Goal: Task Accomplishment & Management: Manage account settings

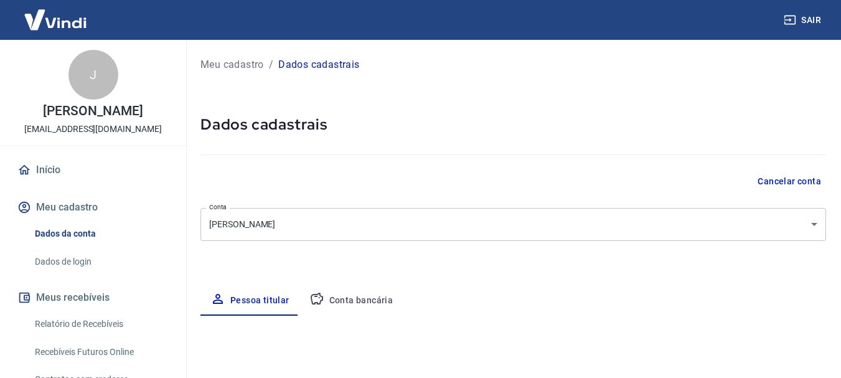
select select "GO"
select select "business"
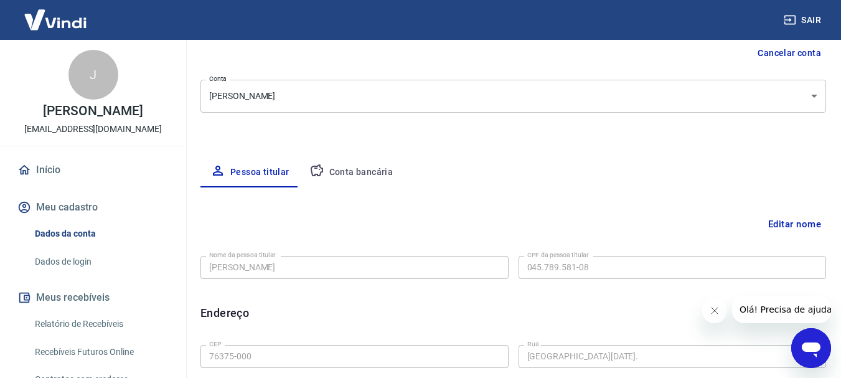
scroll to position [127, 0]
click at [382, 174] on button "Conta bancária" at bounding box center [351, 174] width 104 height 30
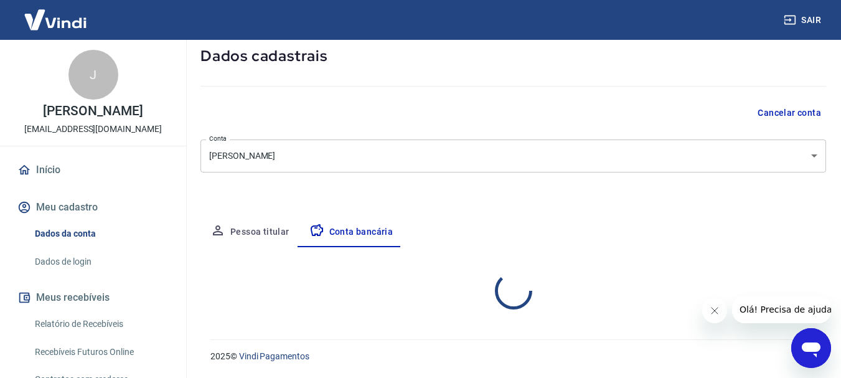
select select "3"
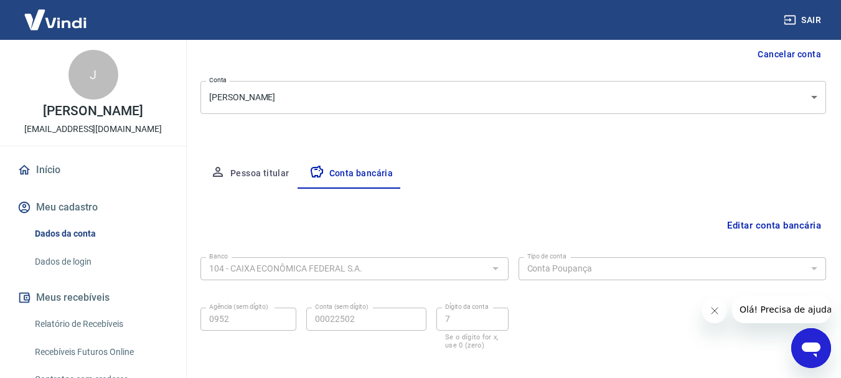
click at [497, 268] on div at bounding box center [495, 268] width 16 height 17
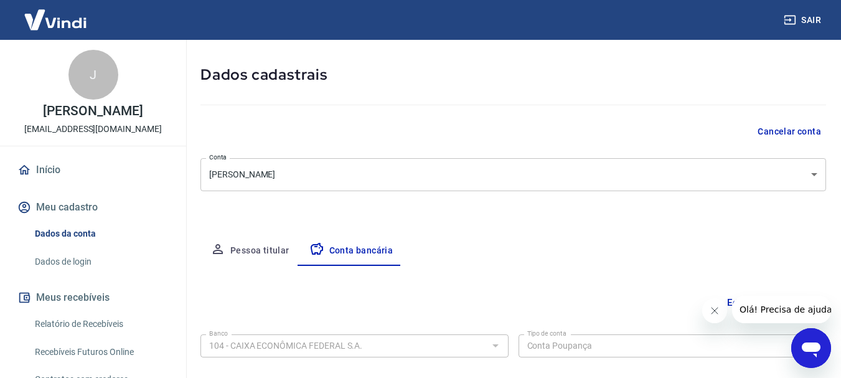
scroll to position [189, 0]
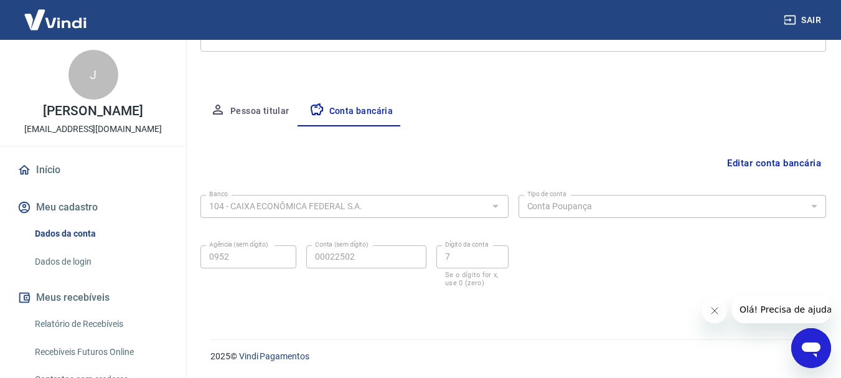
click at [565, 258] on div "Banco 104 - CAIXA ECONÔMICA FEDERAL S.A. Banco Tipo de conta Conta Corrente Con…" at bounding box center [513, 240] width 626 height 100
click at [803, 156] on button "Editar conta bancária" at bounding box center [774, 163] width 104 height 24
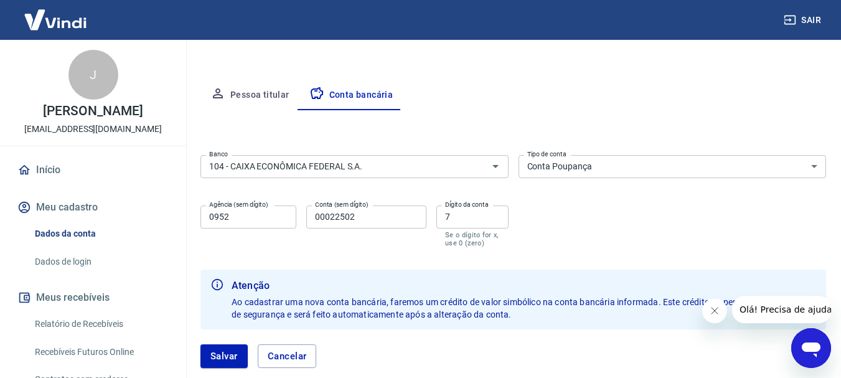
scroll to position [206, 0]
click at [491, 172] on icon "Abrir" at bounding box center [495, 165] width 15 height 15
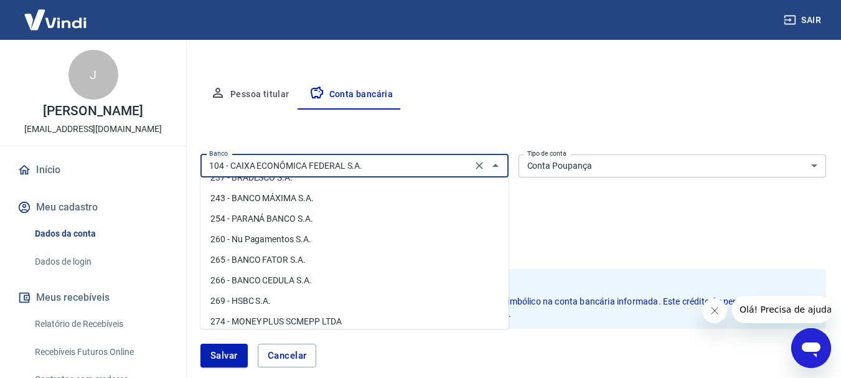
scroll to position [963, 0]
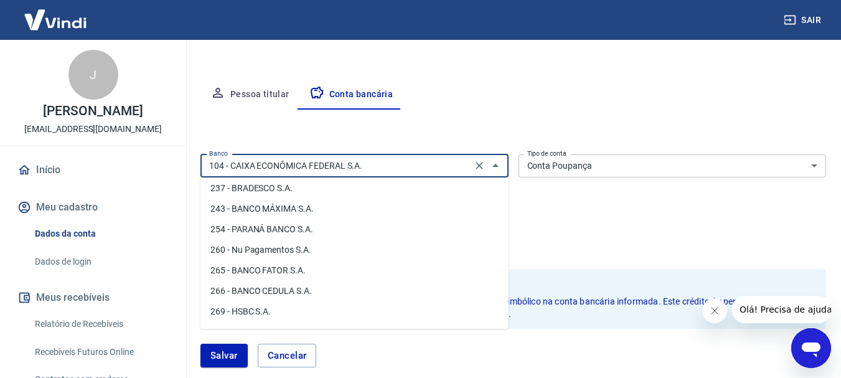
click at [306, 245] on li "260 - Nu Pagamentos S.A." at bounding box center [354, 250] width 308 height 21
type input "260 - Nu Pagamentos S.A."
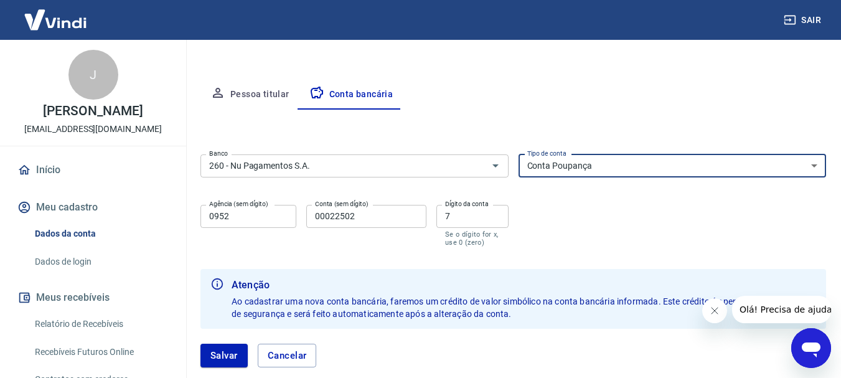
click at [647, 161] on select "Conta Corrente Conta Poupança" at bounding box center [673, 165] width 308 height 23
click at [647, 160] on select "Conta Corrente Conta Poupança" at bounding box center [673, 165] width 308 height 23
select select "1"
click at [519, 154] on select "Conta Corrente Conta Poupança" at bounding box center [673, 165] width 308 height 23
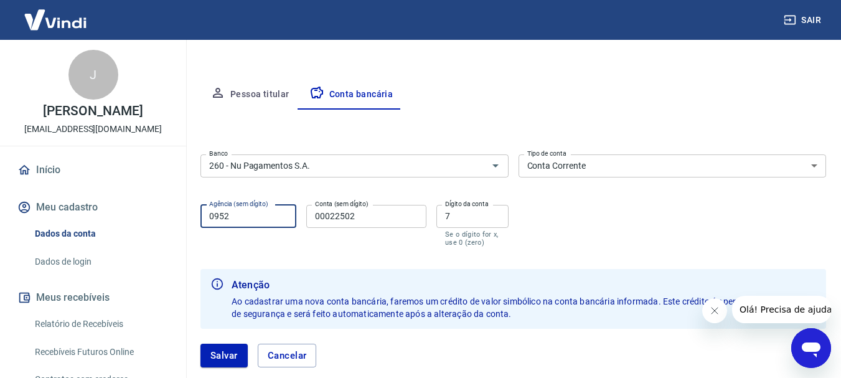
click at [271, 212] on input "0952" at bounding box center [248, 216] width 96 height 23
type input "0001"
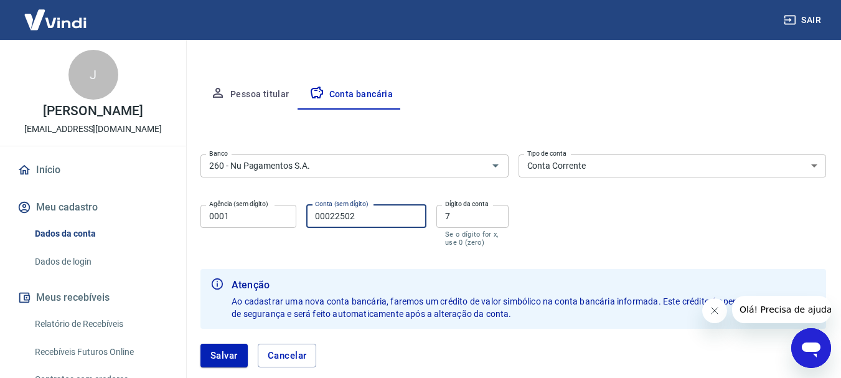
drag, startPoint x: 382, startPoint y: 213, endPoint x: 283, endPoint y: 215, distance: 99.0
click at [283, 215] on div "Agência (sem dígito) 0001 Agência (sem dígito) Conta (sem dígito) 00022502 Cont…" at bounding box center [354, 224] width 308 height 49
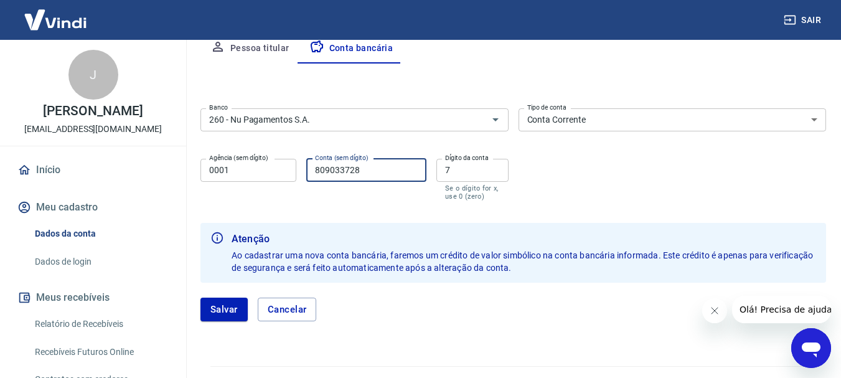
scroll to position [279, 0]
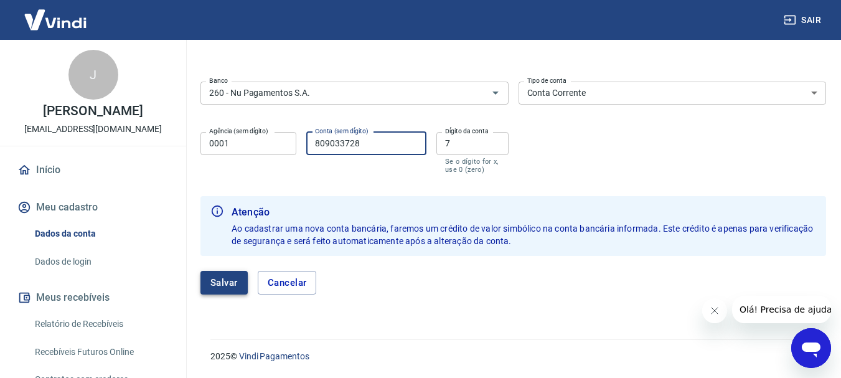
type input "809033728"
click at [211, 280] on button "Salvar" at bounding box center [223, 283] width 47 height 24
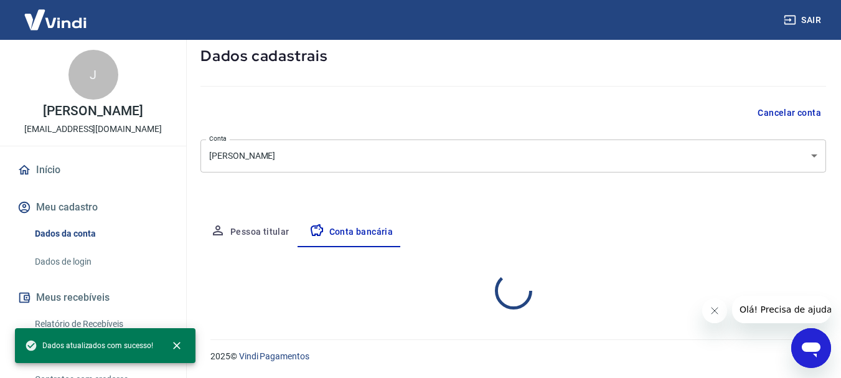
select select "1"
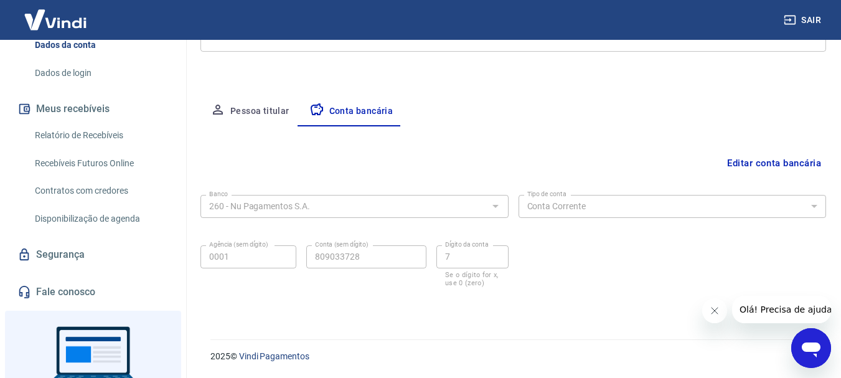
scroll to position [0, 0]
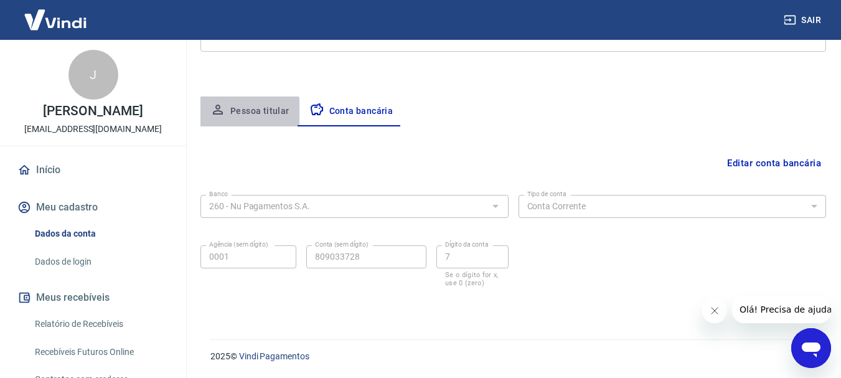
click at [246, 119] on button "Pessoa titular" at bounding box center [249, 112] width 99 height 30
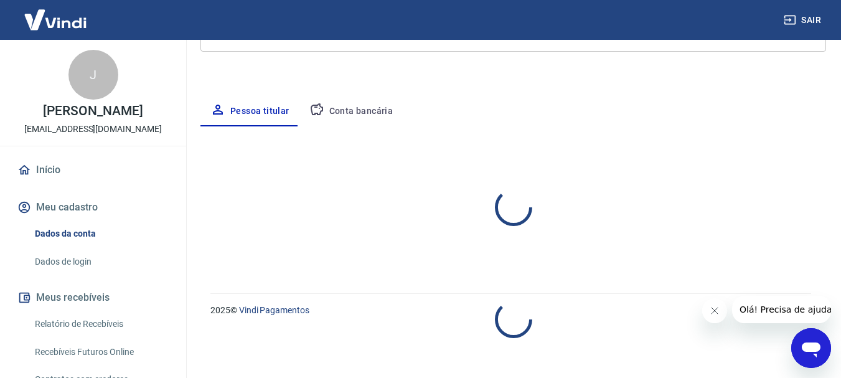
select select "GO"
select select "business"
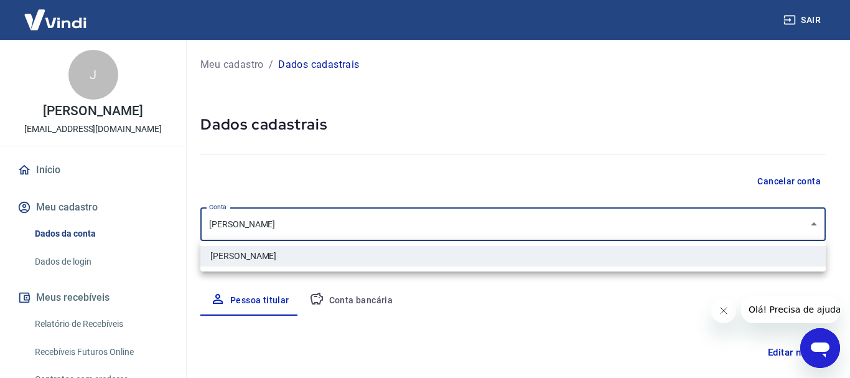
click at [806, 233] on body "Sair J Juliana Siqueira Santos [EMAIL_ADDRESS][DOMAIN_NAME] Início Meu cadastro…" at bounding box center [425, 189] width 850 height 378
click at [685, 109] on div at bounding box center [425, 189] width 850 height 378
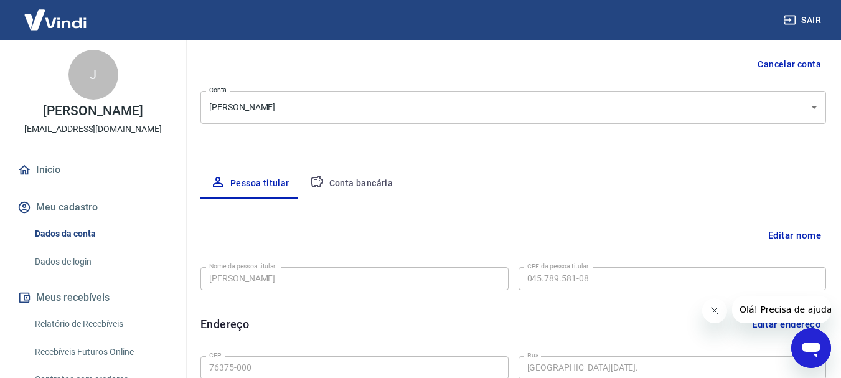
scroll to position [115, 0]
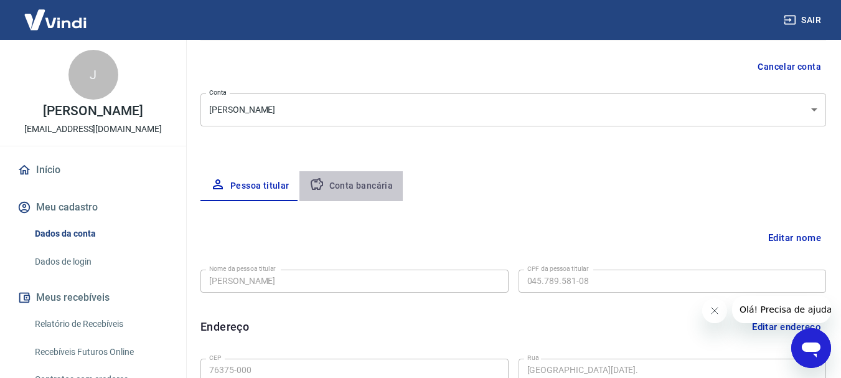
click at [368, 176] on button "Conta bancária" at bounding box center [351, 186] width 104 height 30
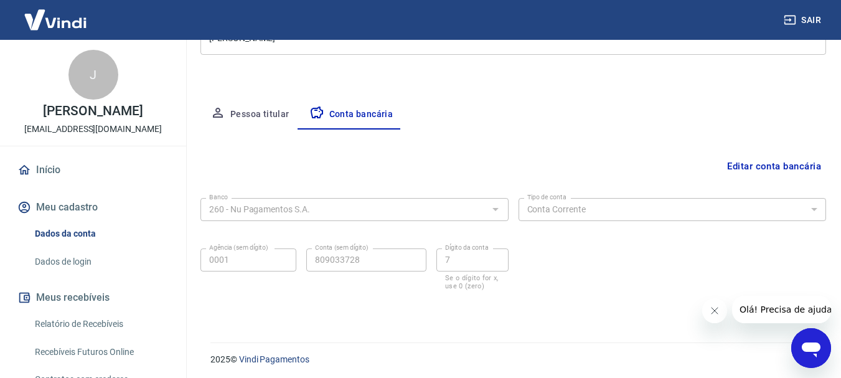
scroll to position [189, 0]
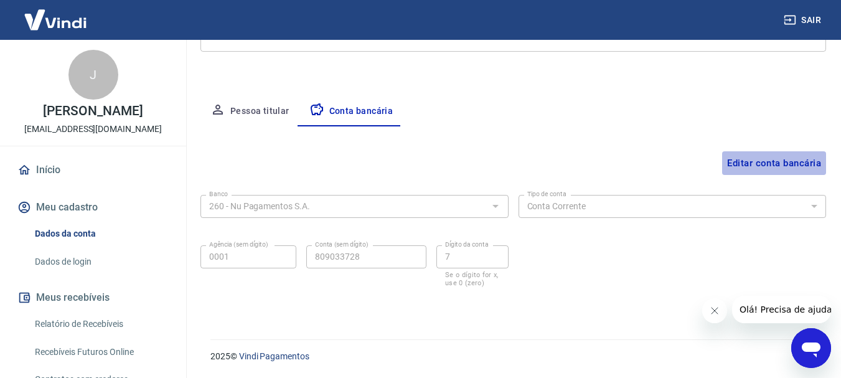
click at [794, 173] on button "Editar conta bancária" at bounding box center [774, 163] width 104 height 24
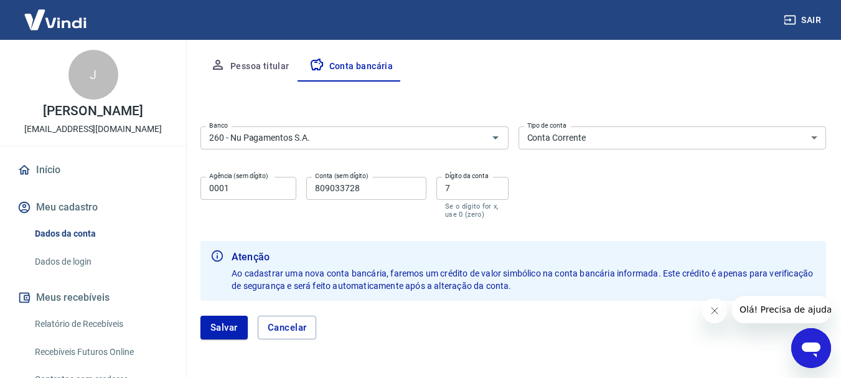
scroll to position [235, 0]
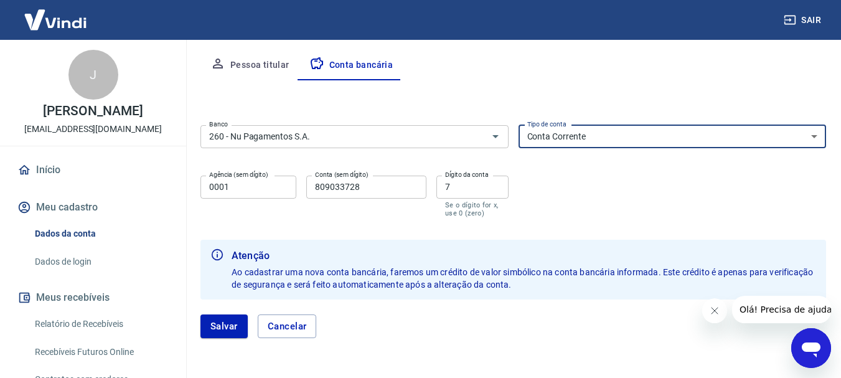
click at [808, 139] on select "Conta Corrente Conta Poupança" at bounding box center [673, 136] width 308 height 23
select select "3"
click at [519, 125] on select "Conta Corrente Conta Poupança" at bounding box center [673, 136] width 308 height 23
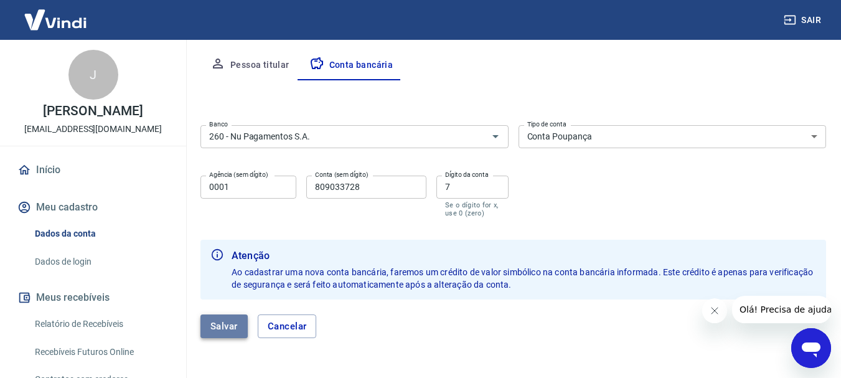
click at [226, 331] on button "Salvar" at bounding box center [223, 326] width 47 height 24
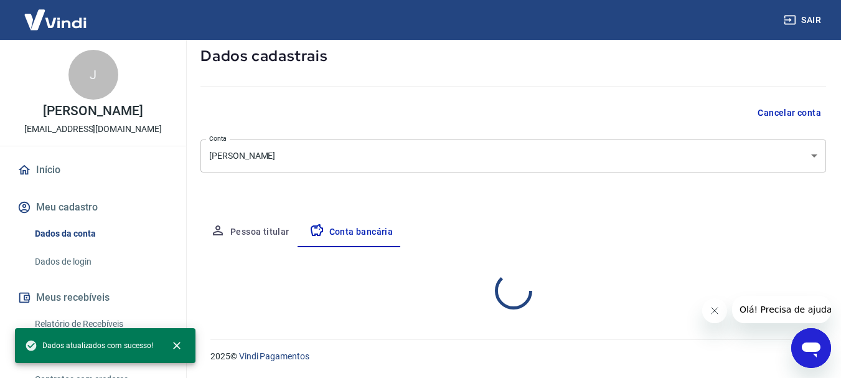
scroll to position [189, 0]
select select "3"
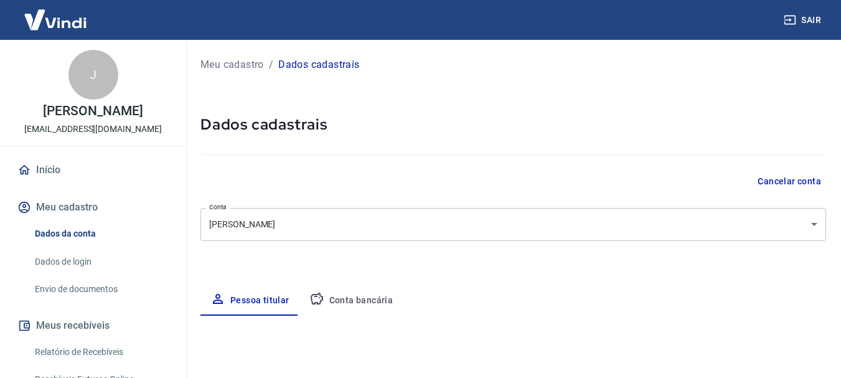
select select "GO"
select select "business"
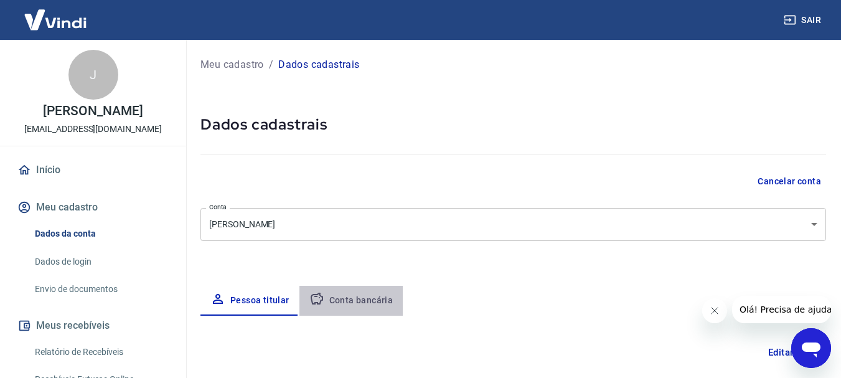
click at [353, 300] on button "Conta bancária" at bounding box center [351, 301] width 104 height 30
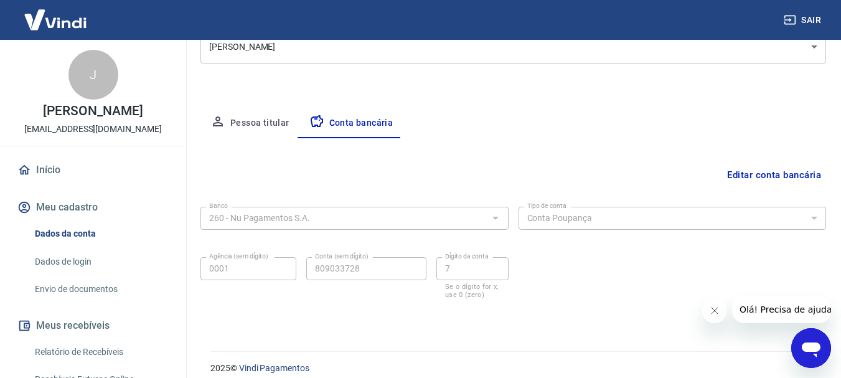
scroll to position [178, 0]
click at [788, 174] on button "Editar conta bancária" at bounding box center [774, 175] width 104 height 24
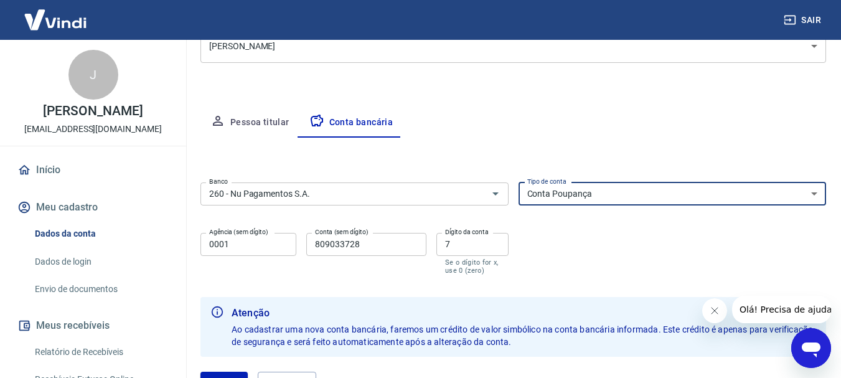
click at [819, 197] on select "Conta Corrente Conta Poupança" at bounding box center [673, 193] width 308 height 23
select select "1"
click at [519, 182] on select "Conta Corrente Conta Poupança" at bounding box center [673, 193] width 308 height 23
click at [232, 372] on button "Salvar" at bounding box center [223, 384] width 47 height 24
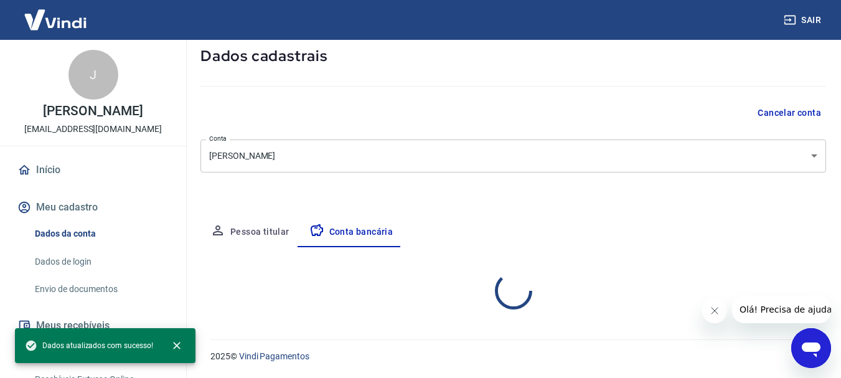
select select "1"
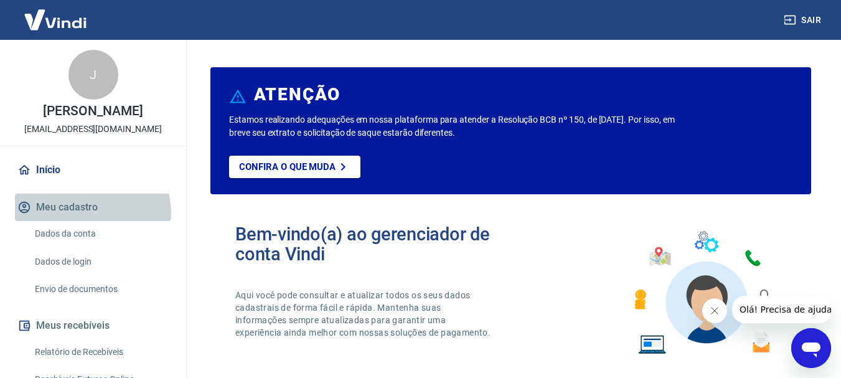
click at [92, 213] on button "Meu cadastro" at bounding box center [93, 207] width 156 height 27
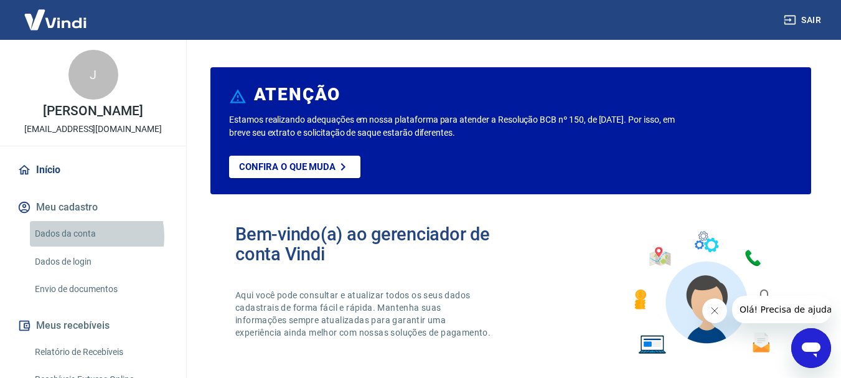
click at [83, 237] on link "Dados da conta" at bounding box center [100, 234] width 141 height 26
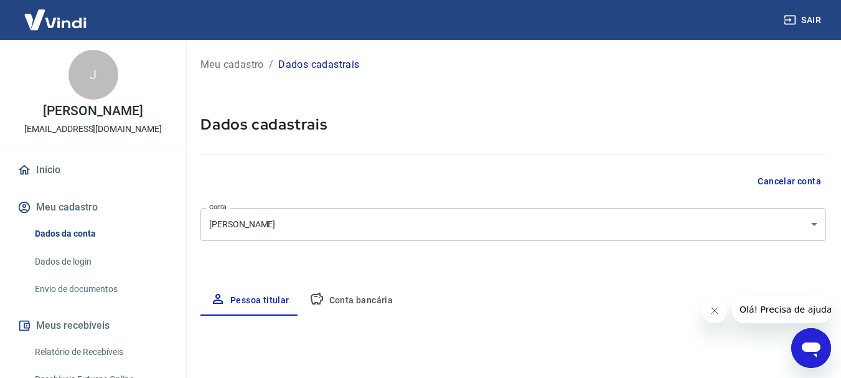
select select "GO"
select select "business"
click at [351, 293] on button "Conta bancária" at bounding box center [351, 301] width 104 height 30
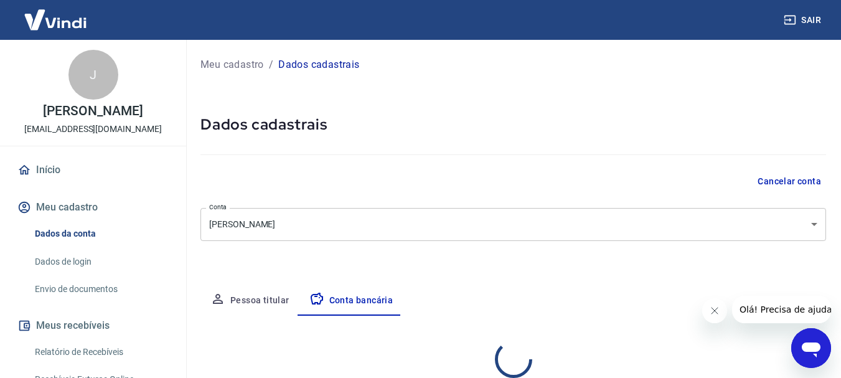
select select "1"
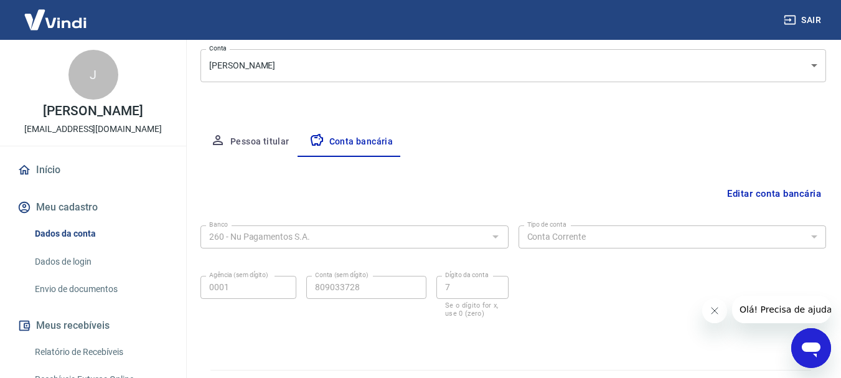
scroll to position [159, 0]
click at [489, 238] on div at bounding box center [495, 235] width 16 height 17
click at [498, 238] on div at bounding box center [495, 235] width 16 height 17
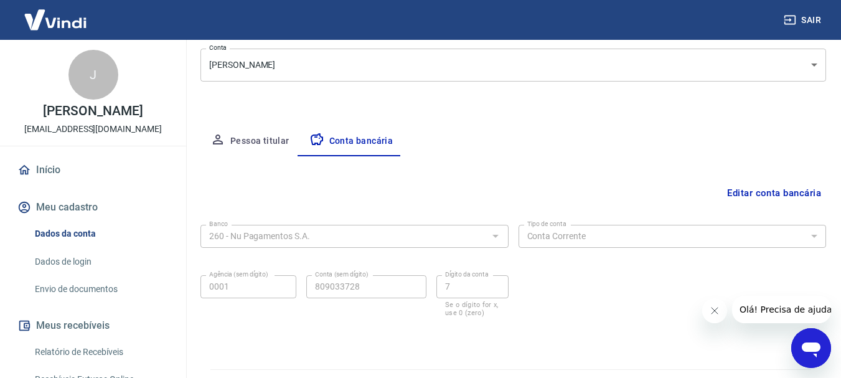
click at [498, 238] on div at bounding box center [495, 235] width 16 height 17
click at [768, 198] on button "Editar conta bancária" at bounding box center [774, 193] width 104 height 24
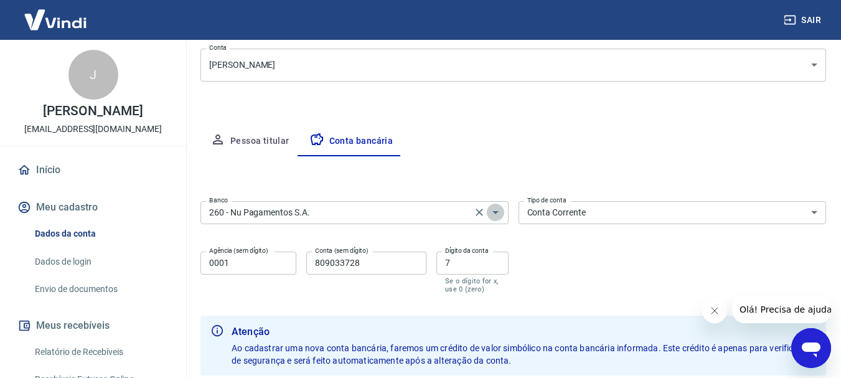
click at [494, 207] on icon "Abrir" at bounding box center [495, 212] width 15 height 15
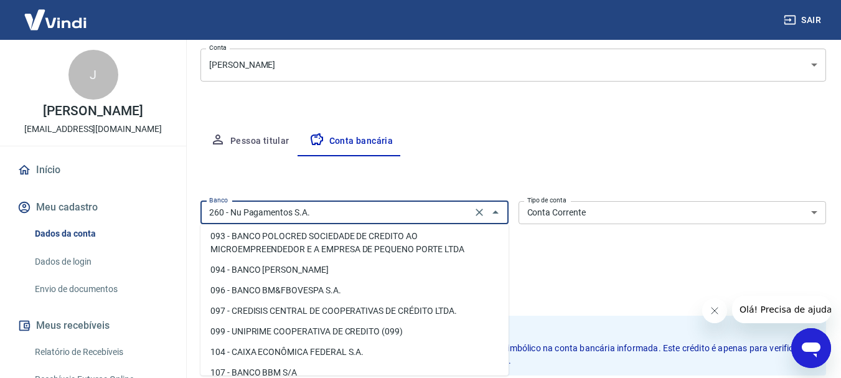
scroll to position [0, 0]
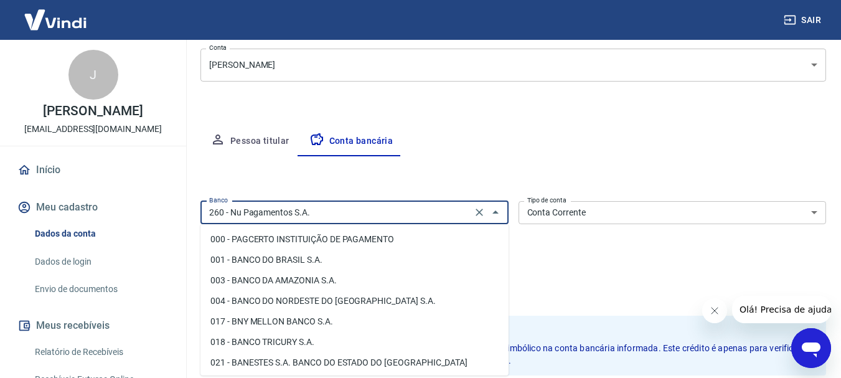
drag, startPoint x: 391, startPoint y: 206, endPoint x: 149, endPoint y: 187, distance: 242.9
click at [149, 187] on div "Sair J Juliana Siqueira Santos juliana_siqueira13@hotmail.com Início Meu cadast…" at bounding box center [420, 30] width 841 height 378
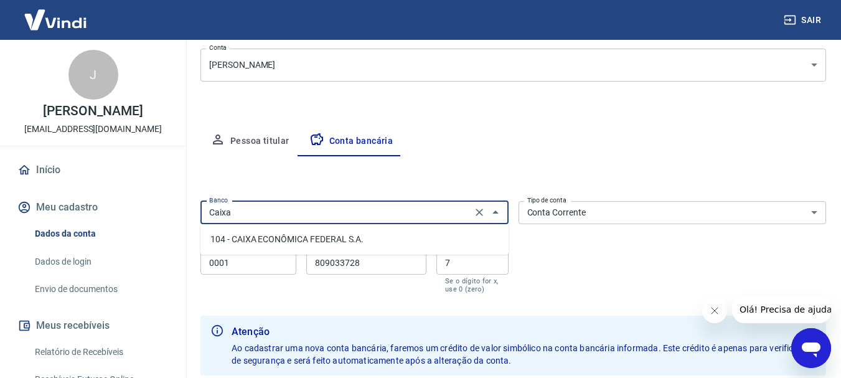
click at [291, 238] on li "104 - CAIXA ECONÔMICA FEDERAL S.A." at bounding box center [354, 239] width 308 height 21
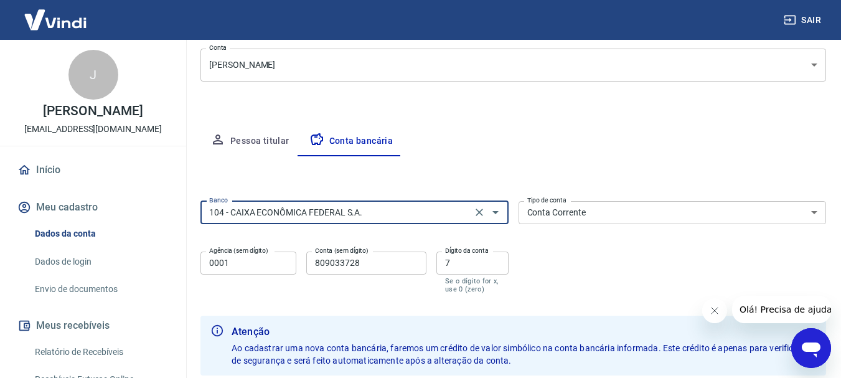
type input "104 - CAIXA ECONÔMICA FEDERAL S.A."
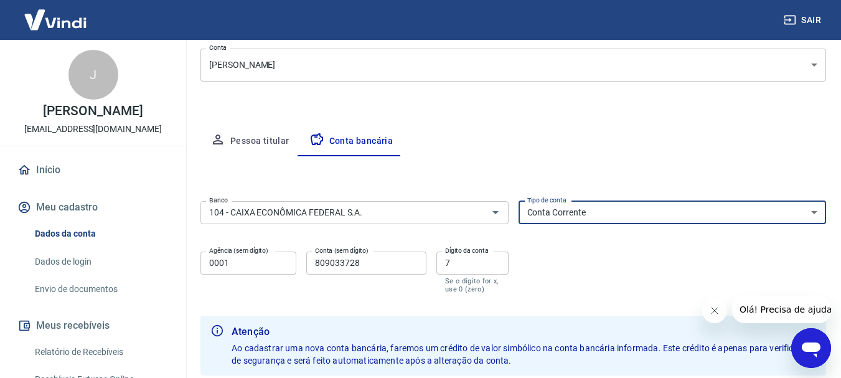
click at [648, 215] on select "Conta Corrente Conta Poupança" at bounding box center [673, 212] width 308 height 23
select select "3"
click at [519, 201] on select "Conta Corrente Conta Poupança" at bounding box center [673, 212] width 308 height 23
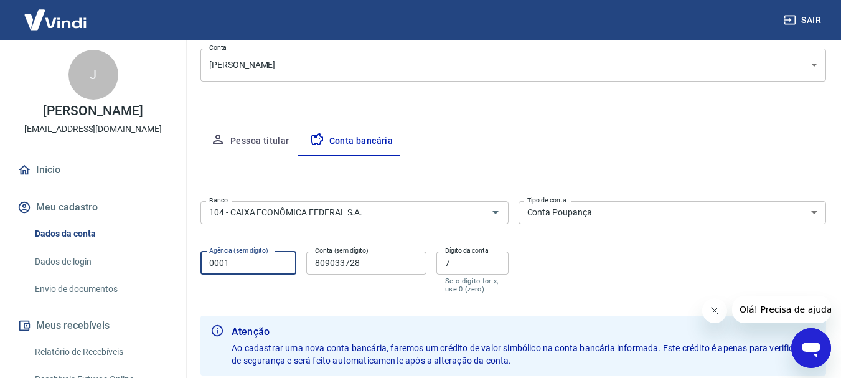
click at [278, 261] on input "0001" at bounding box center [248, 263] width 96 height 23
type input "0"
type input "0952"
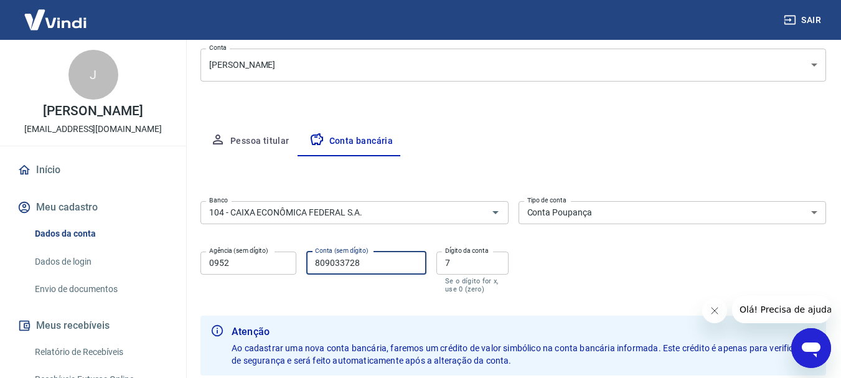
drag, startPoint x: 393, startPoint y: 261, endPoint x: 248, endPoint y: 273, distance: 145.6
click at [248, 273] on div "Agência (sem dígito) 0952 Agência (sem dígito) Conta (sem dígito) 809033728 Con…" at bounding box center [354, 271] width 308 height 49
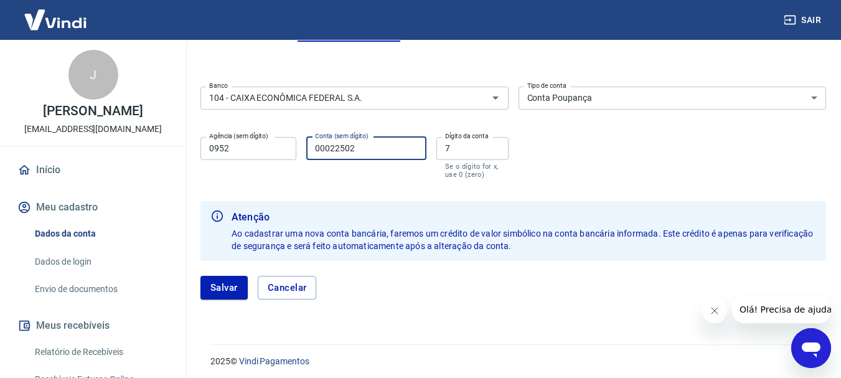
scroll to position [279, 0]
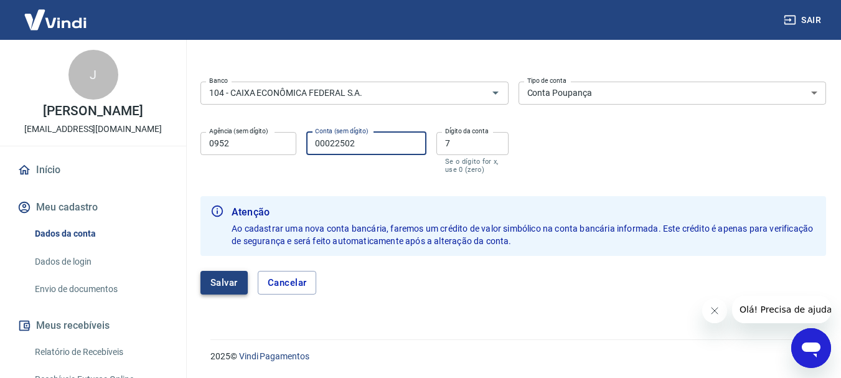
type input "00022502"
click at [210, 289] on button "Salvar" at bounding box center [223, 283] width 47 height 24
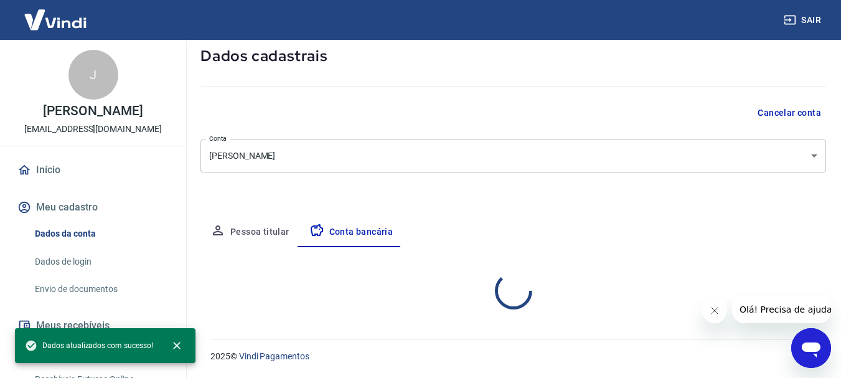
select select "3"
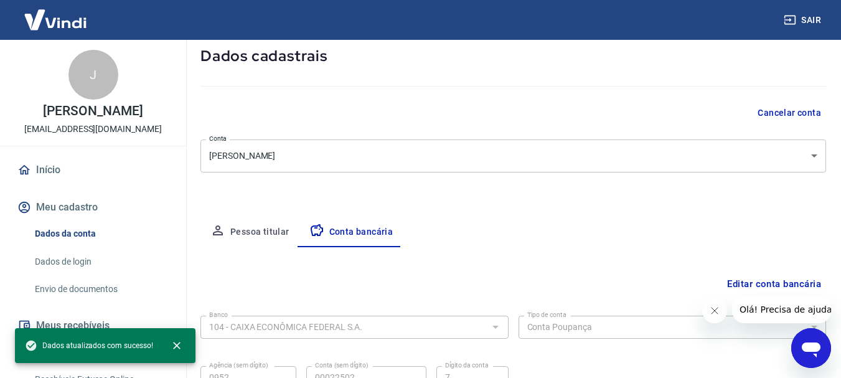
scroll to position [189, 0]
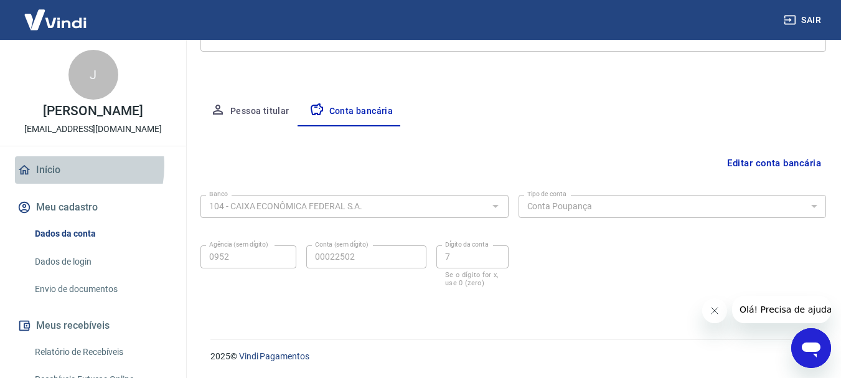
click at [57, 166] on link "Início" at bounding box center [93, 169] width 156 height 27
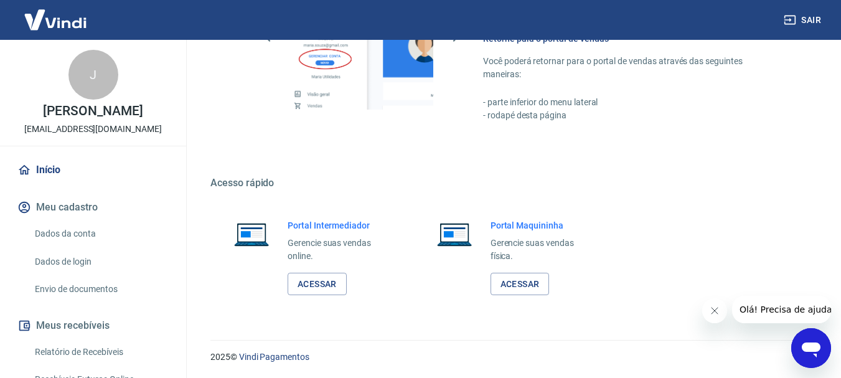
scroll to position [865, 0]
click at [71, 235] on link "Dados da conta" at bounding box center [100, 234] width 141 height 26
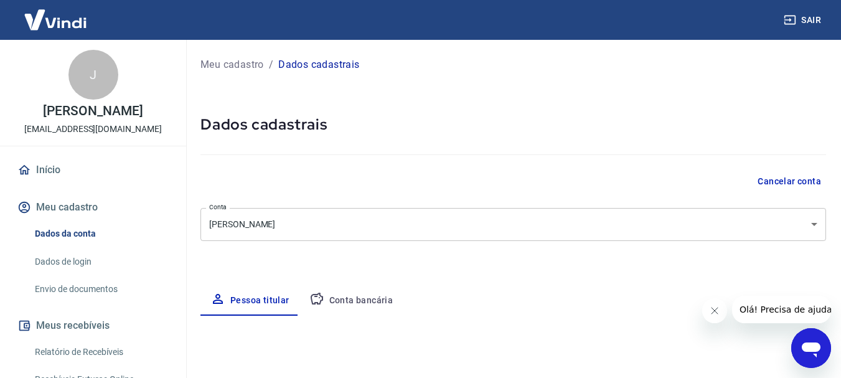
select select "GO"
select select "business"
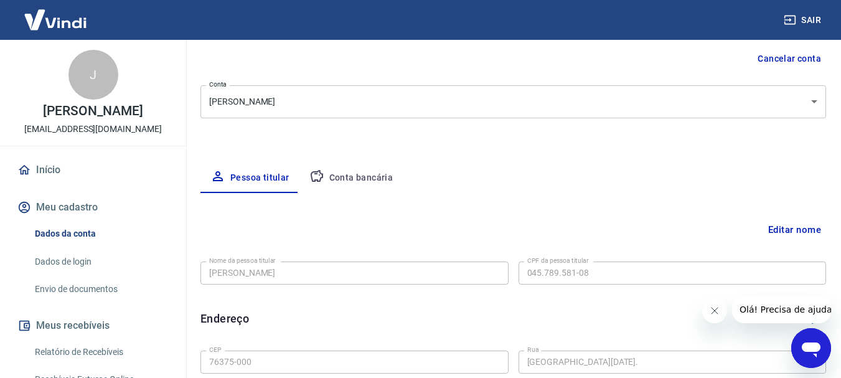
scroll to position [110, 0]
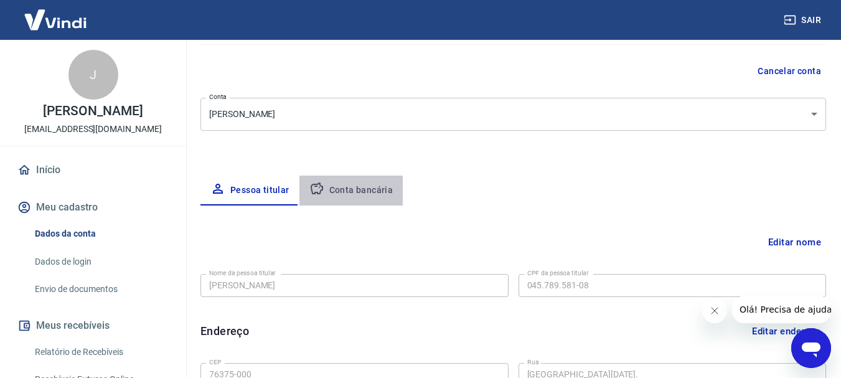
click at [356, 181] on button "Conta bancária" at bounding box center [351, 191] width 104 height 30
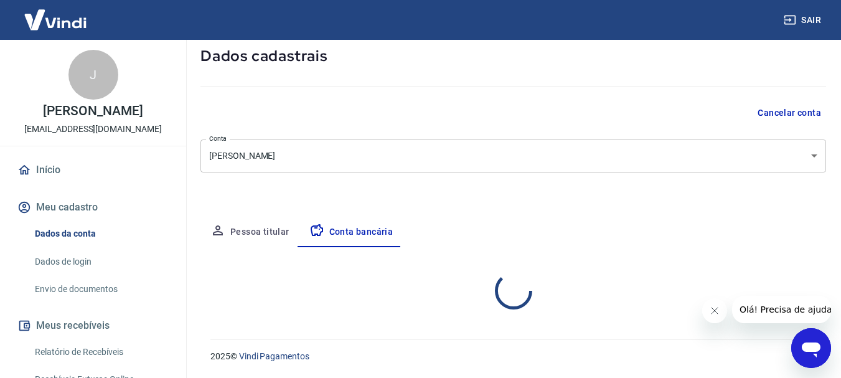
select select "3"
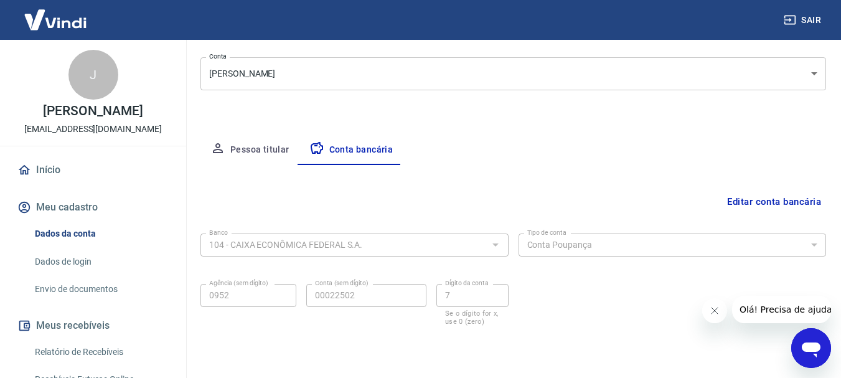
scroll to position [189, 0]
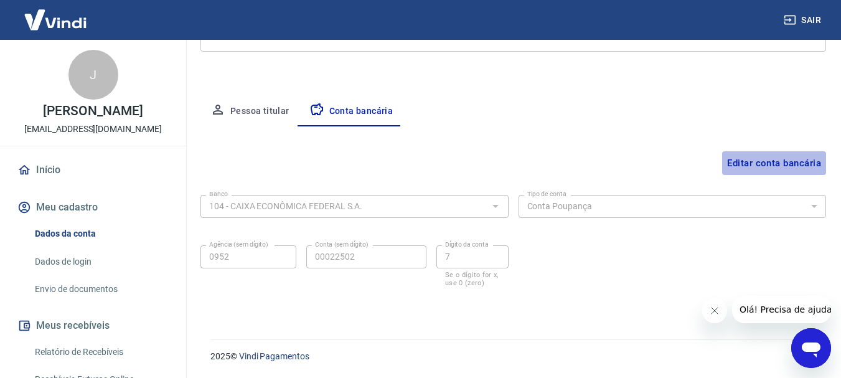
click at [753, 161] on button "Editar conta bancária" at bounding box center [774, 163] width 104 height 24
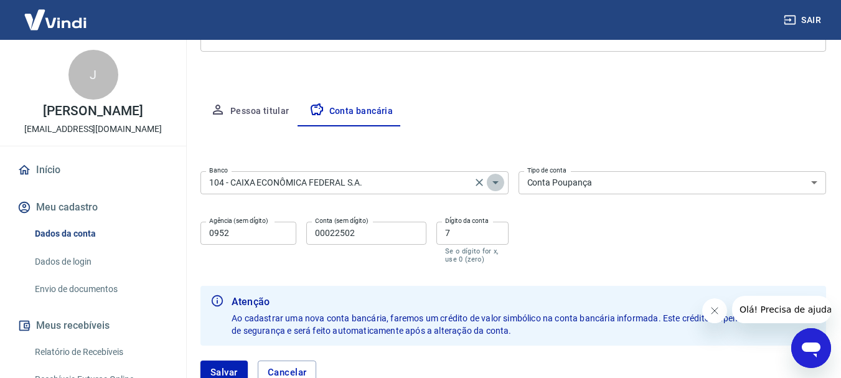
click at [494, 186] on icon "Abrir" at bounding box center [495, 182] width 15 height 15
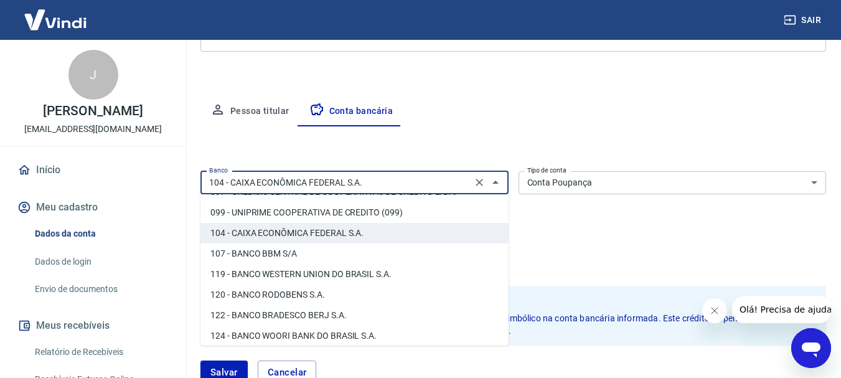
scroll to position [555, 0]
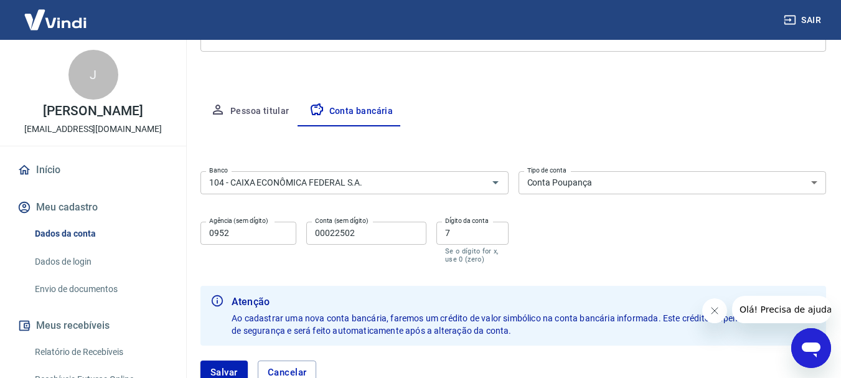
click at [631, 254] on div "Banco 104 - CAIXA ECONÔMICA FEDERAL S.A. Banco Tipo de conta Conta Corrente Con…" at bounding box center [513, 216] width 626 height 100
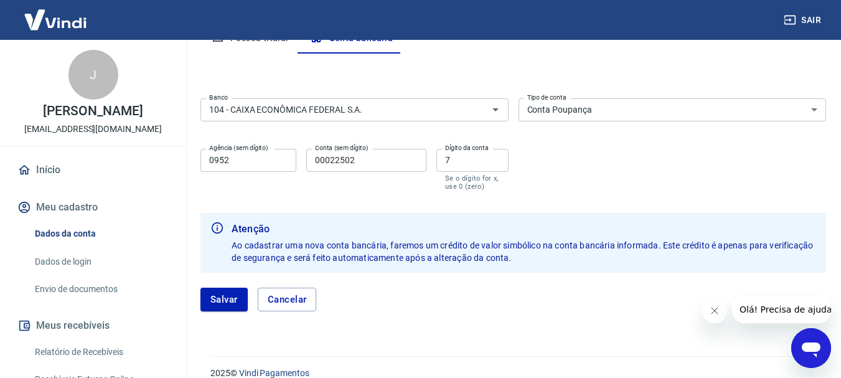
scroll to position [276, 0]
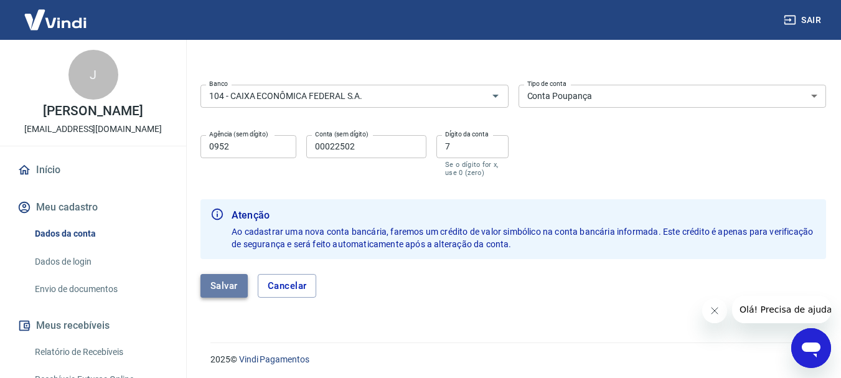
click at [205, 286] on button "Salvar" at bounding box center [223, 286] width 47 height 24
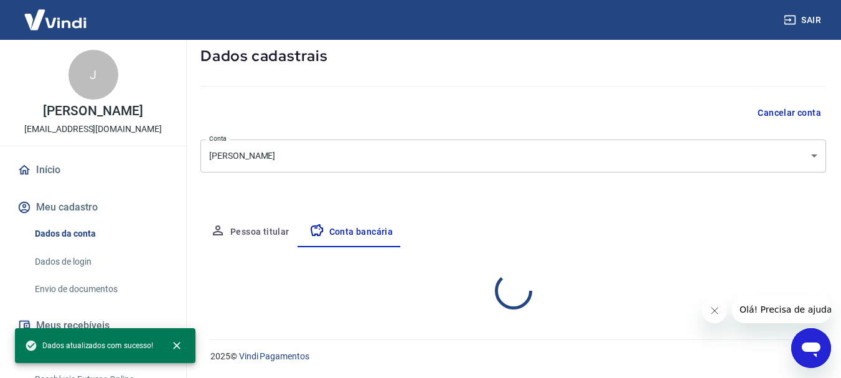
scroll to position [189, 0]
select select "3"
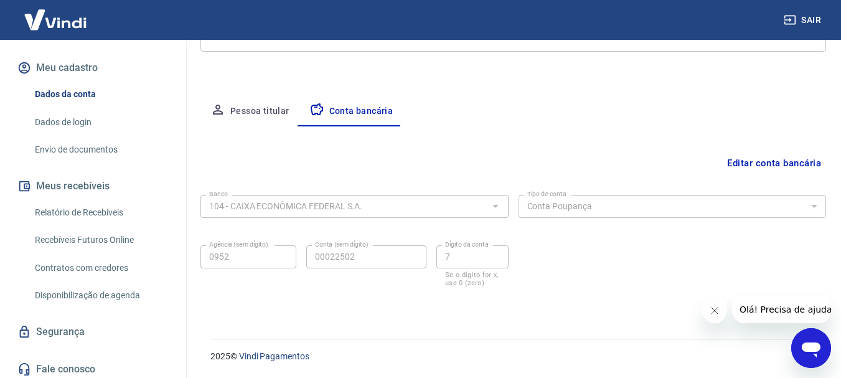
scroll to position [144, 0]
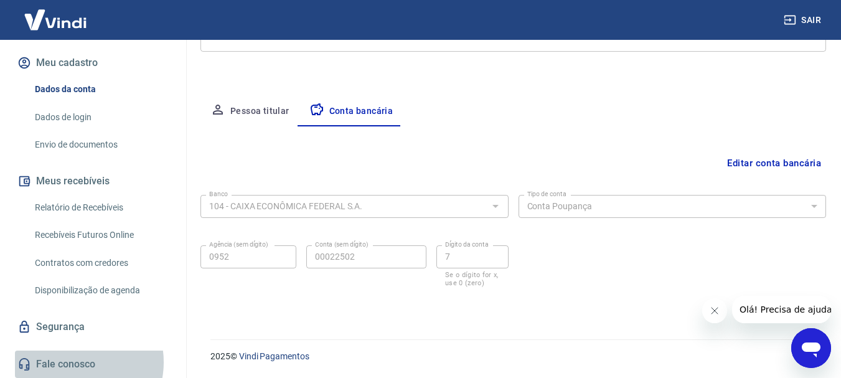
click at [77, 362] on link "Fale conosco" at bounding box center [93, 364] width 156 height 27
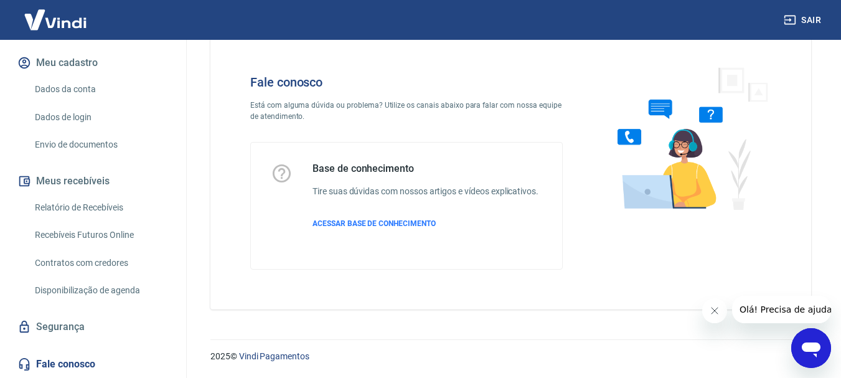
scroll to position [30, 0]
click at [384, 221] on span "ACESSAR BASE DE CONHECIMENTO" at bounding box center [374, 223] width 123 height 9
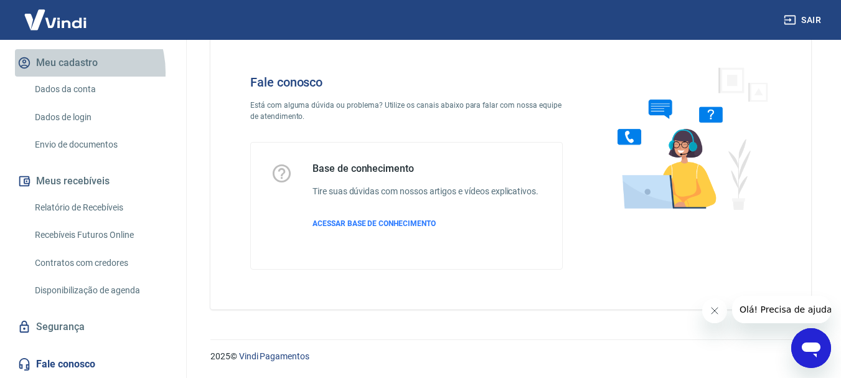
click at [66, 72] on button "Meu cadastro" at bounding box center [93, 62] width 156 height 27
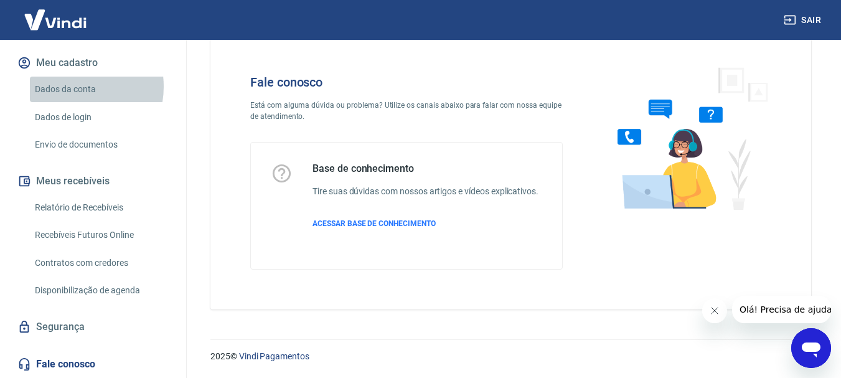
click at [69, 87] on link "Dados da conta" at bounding box center [100, 90] width 141 height 26
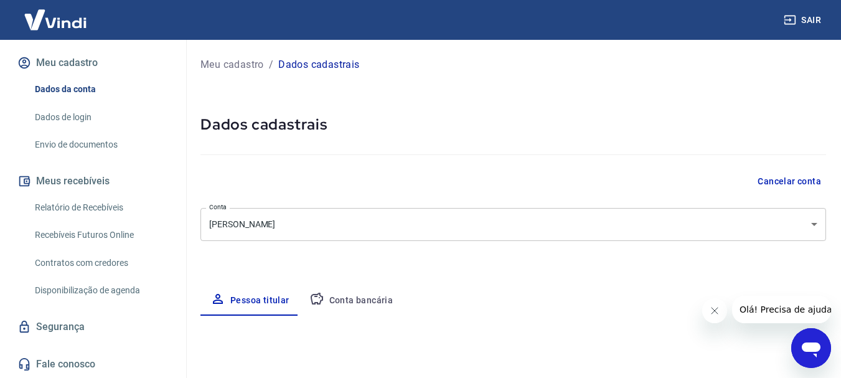
select select "GO"
select select "business"
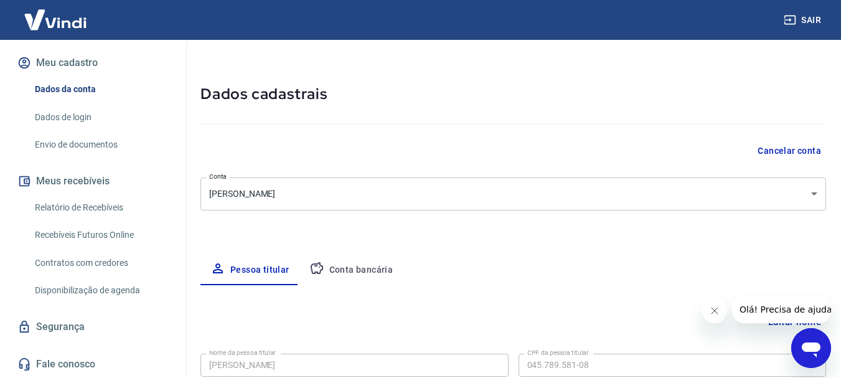
scroll to position [42, 0]
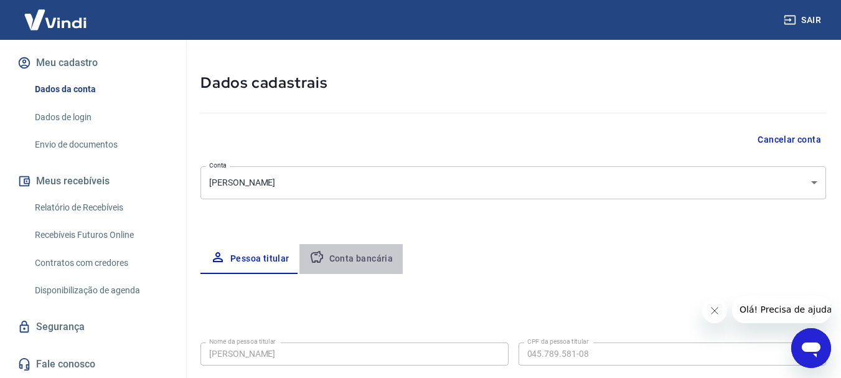
click at [354, 252] on button "Conta bancária" at bounding box center [351, 259] width 104 height 30
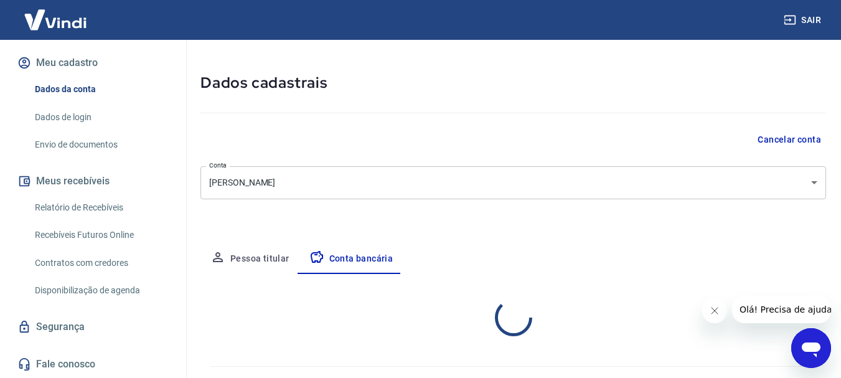
select select "3"
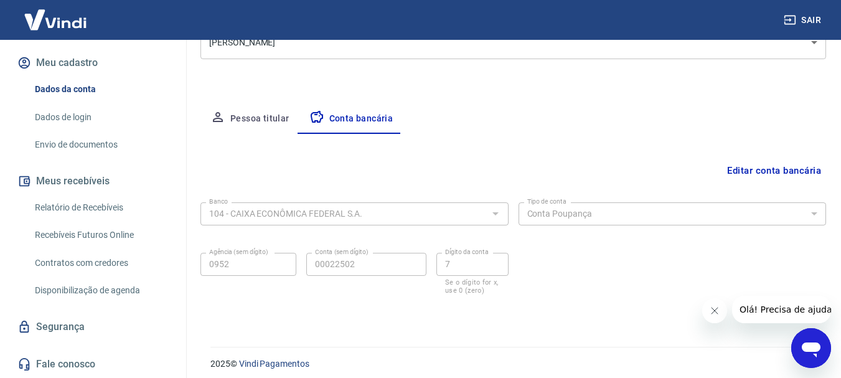
scroll to position [189, 0]
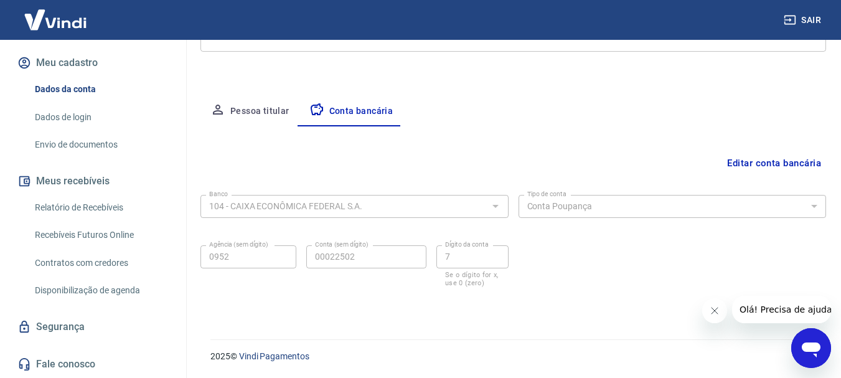
click at [572, 257] on div "Banco 104 - CAIXA ECONÔMICA FEDERAL S.A. Banco Tipo de conta Conta Corrente Con…" at bounding box center [513, 240] width 626 height 100
click at [87, 355] on link "Fale conosco" at bounding box center [93, 364] width 156 height 27
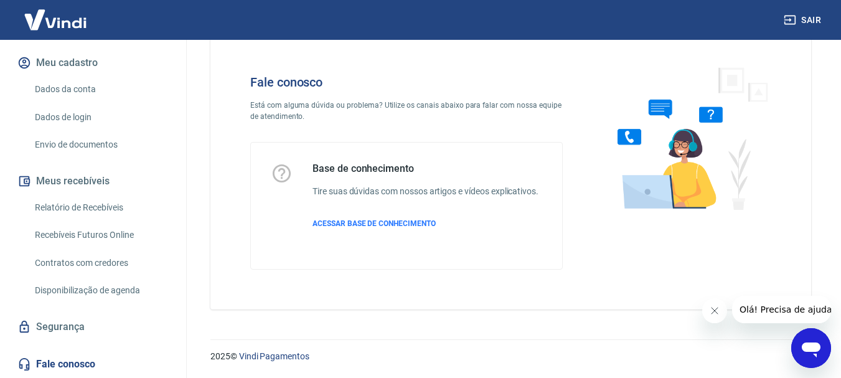
scroll to position [30, 0]
click at [364, 227] on span "ACESSAR BASE DE CONHECIMENTO" at bounding box center [374, 223] width 123 height 9
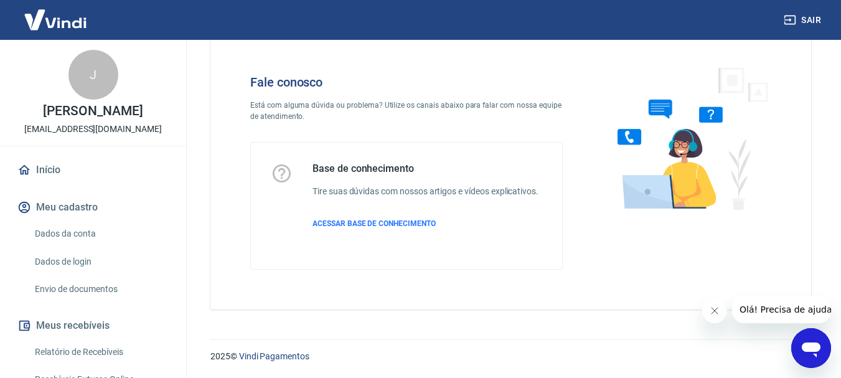
click at [41, 26] on img at bounding box center [55, 20] width 81 height 38
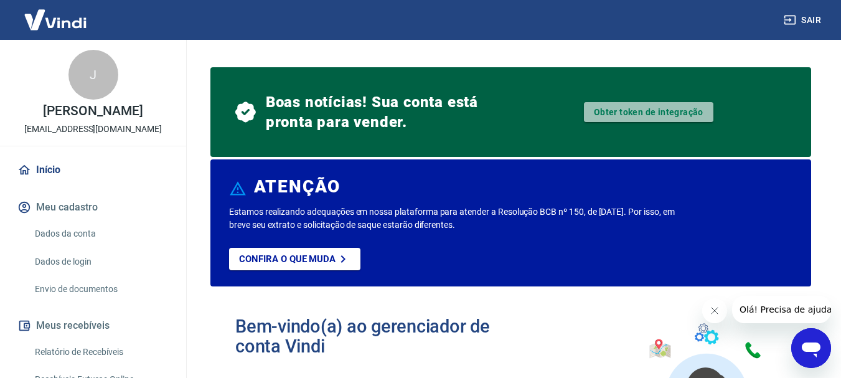
click at [649, 119] on link "Obter token de integração" at bounding box center [649, 112] width 130 height 20
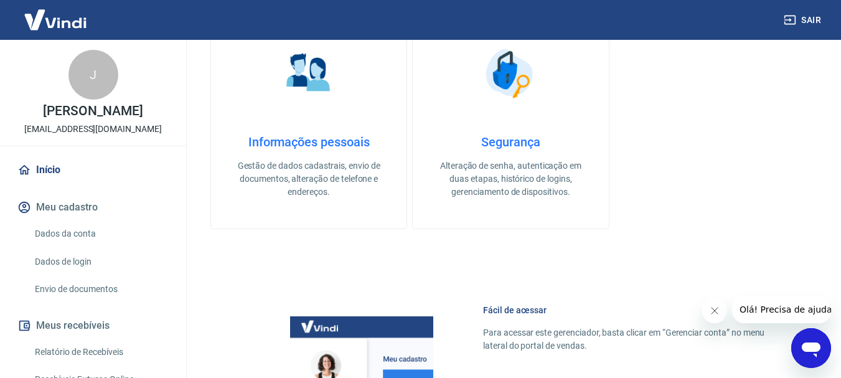
scroll to position [521, 0]
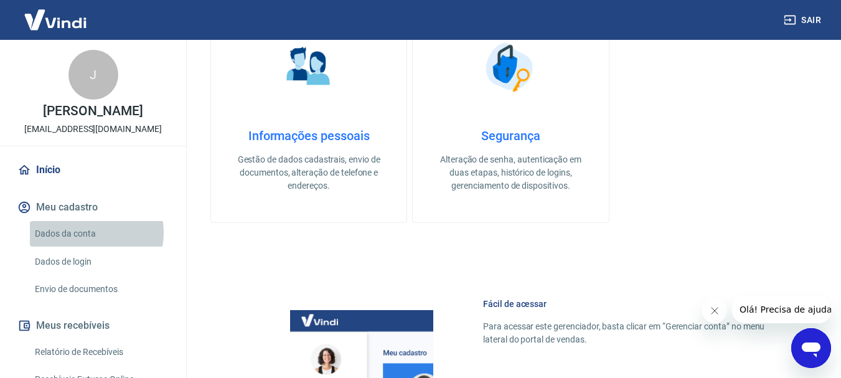
click at [84, 233] on link "Dados da conta" at bounding box center [100, 234] width 141 height 26
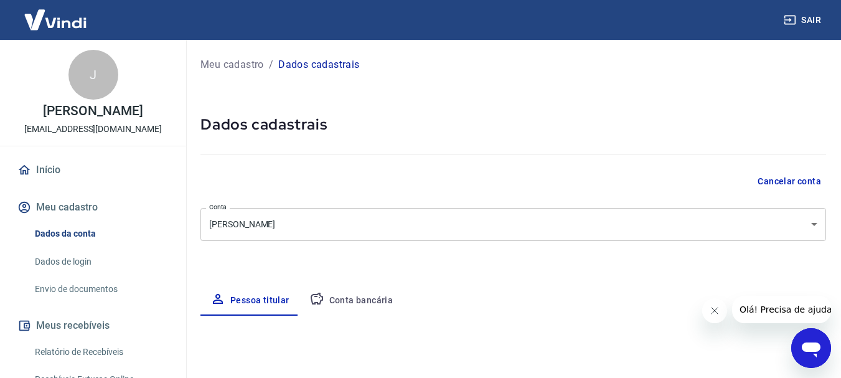
select select "GO"
select select "business"
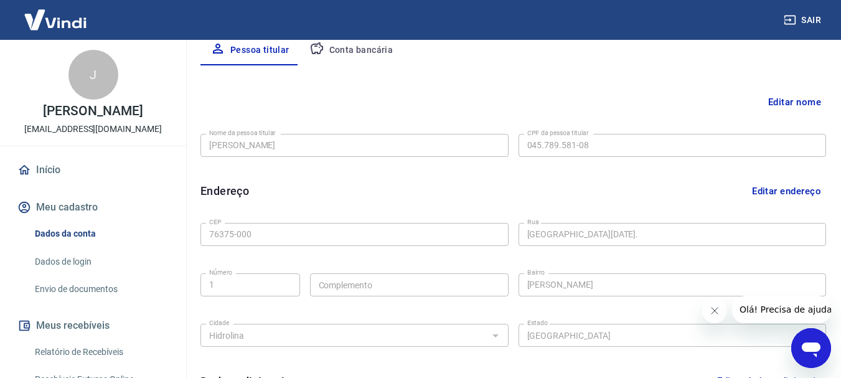
scroll to position [197, 0]
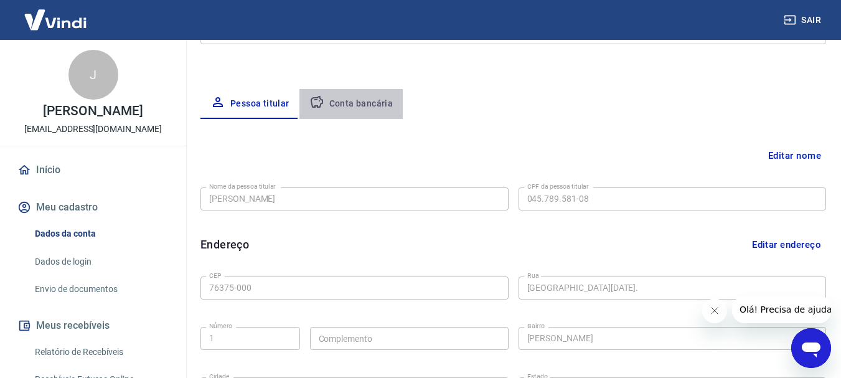
click at [357, 102] on button "Conta bancária" at bounding box center [351, 104] width 104 height 30
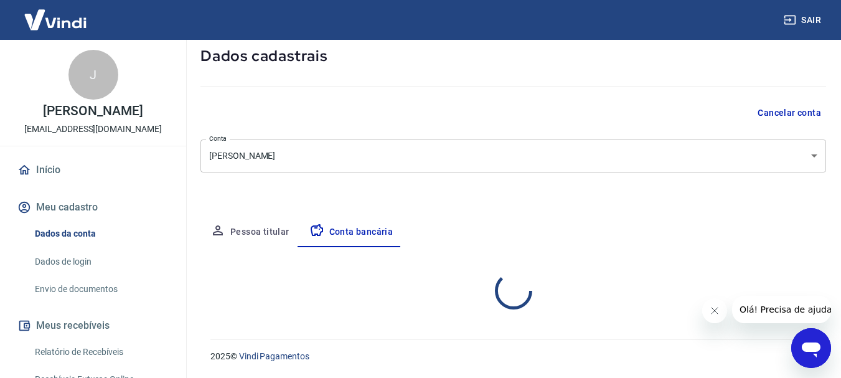
select select "3"
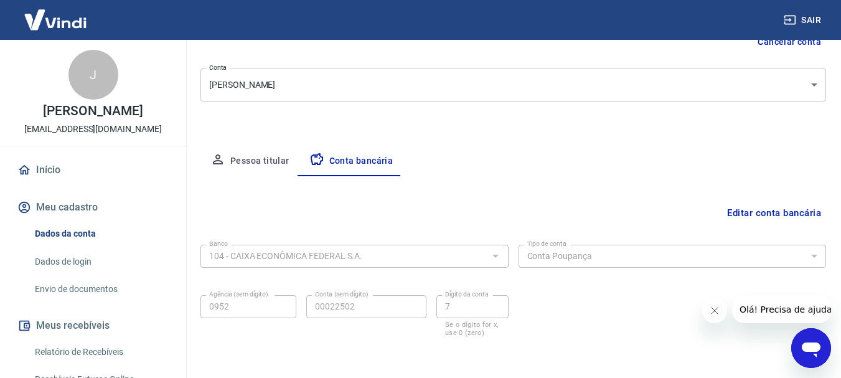
scroll to position [137, 0]
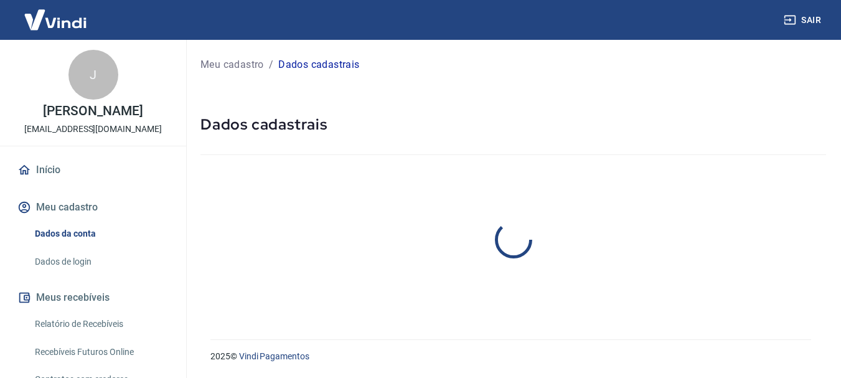
select select "GO"
select select "business"
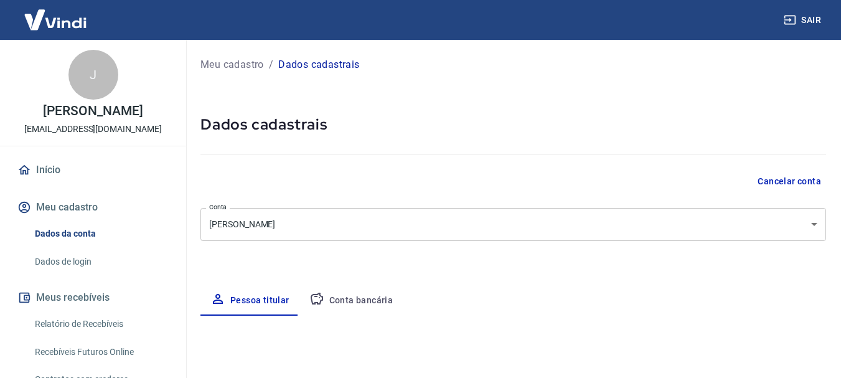
type input "[PHONE_NUMBER]"
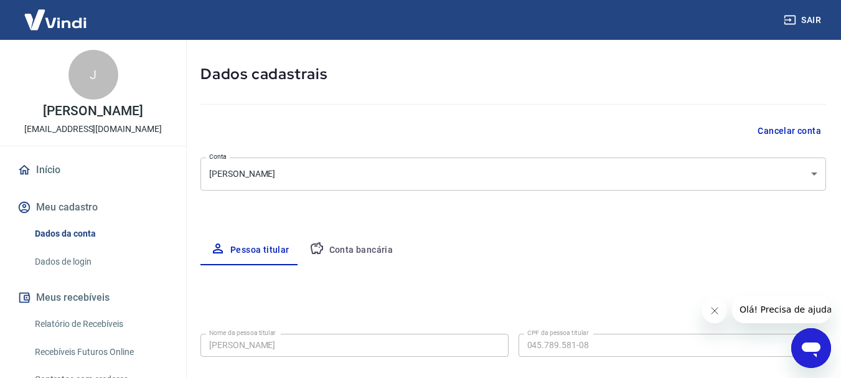
scroll to position [54, 0]
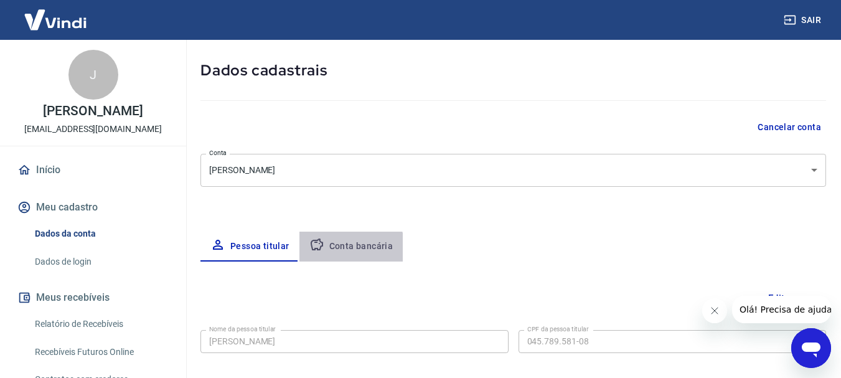
click at [346, 252] on button "Conta bancária" at bounding box center [351, 247] width 104 height 30
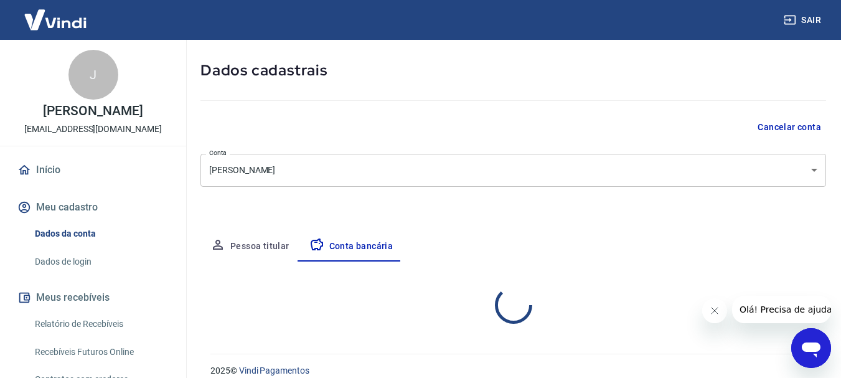
select select "3"
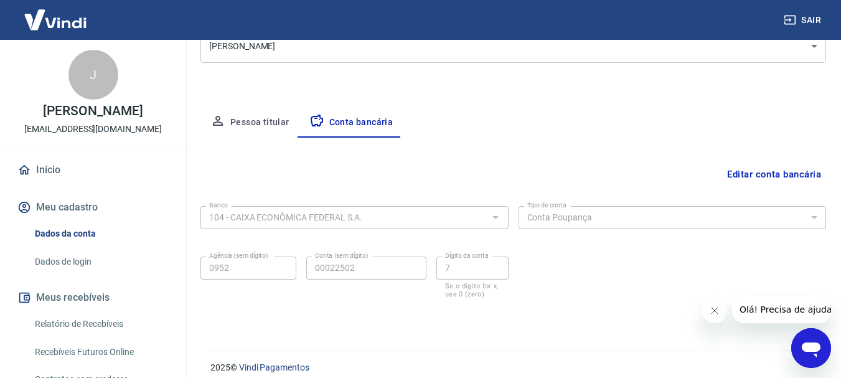
scroll to position [189, 0]
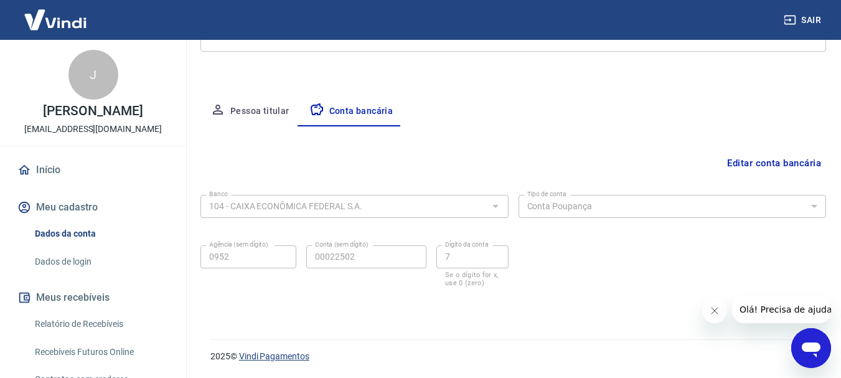
click at [285, 360] on link "Vindi Pagamentos" at bounding box center [274, 356] width 70 height 10
